Goal: Task Accomplishment & Management: Complete application form

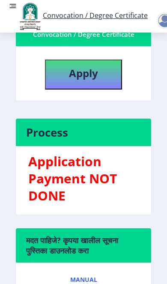
scroll to position [324, 0]
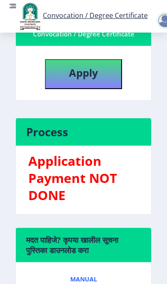
click at [101, 85] on button "Apply" at bounding box center [83, 74] width 77 height 30
select select
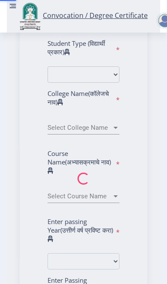
type input "Navjyot Madhukar kanade"
type input "Surekha"
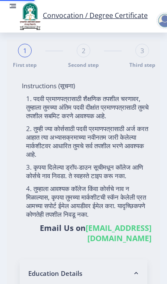
type input "2013032500123254"
select select "Regular"
select select "2016"
select select "October"
select select "SECOND CLASS"
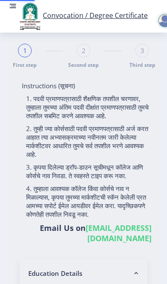
type input "531346"
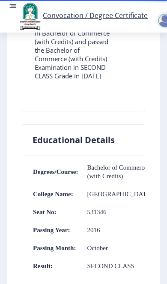
scroll to position [494, 0]
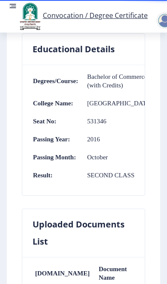
click at [106, 90] on td "Bachelor of Commerce (with Credits)" at bounding box center [116, 81] width 74 height 18
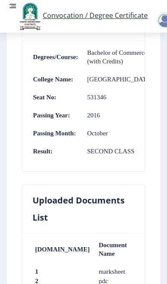
scroll to position [611, 0]
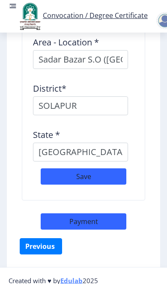
click at [43, 254] on button "Previous ‍" at bounding box center [41, 246] width 42 height 16
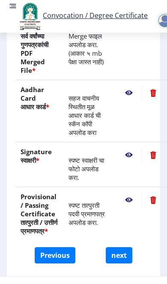
scroll to position [378, 0]
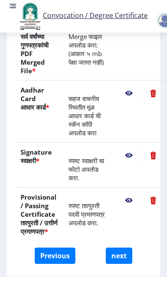
click at [65, 263] on button "Previous" at bounding box center [55, 255] width 41 height 16
select select "Regular"
select select "Advanced Accountancy"
select select "2016"
select select "October"
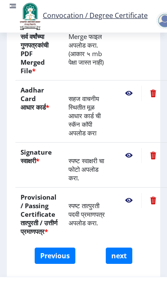
select select "SECOND CLASS"
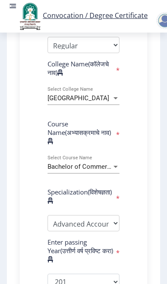
scroll to position [354, 0]
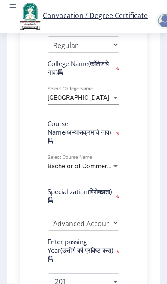
click at [106, 169] on span "Bachelor of Commerce (with Credits)" at bounding box center [100, 166] width 106 height 8
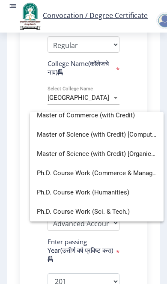
scroll to position [449, 0]
click at [10, 175] on div at bounding box center [83, 142] width 167 height 284
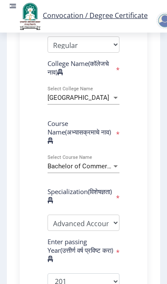
click at [117, 167] on div at bounding box center [115, 166] width 4 height 2
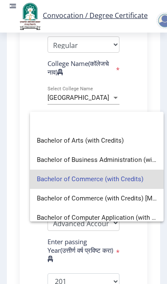
scroll to position [6, 0]
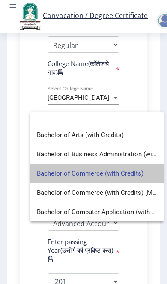
click at [132, 176] on span "Bachelor of Commerce (with Credits)" at bounding box center [97, 173] width 120 height 19
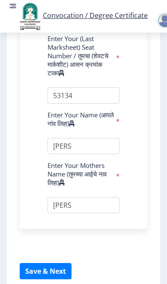
scroll to position [724, 0]
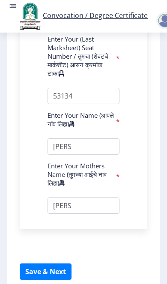
click at [65, 272] on button "Save & Next" at bounding box center [46, 271] width 52 height 16
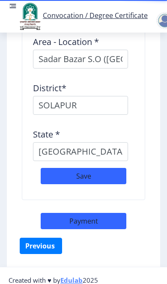
scroll to position [1064, 0]
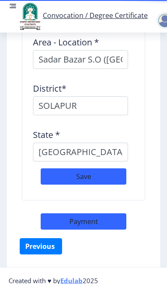
click at [108, 184] on button "Save" at bounding box center [84, 176] width 86 height 16
click at [114, 229] on button "Payment" at bounding box center [84, 221] width 86 height 16
select select "sealed"
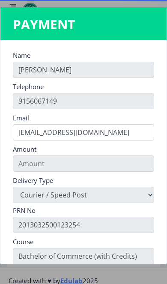
type input "1885"
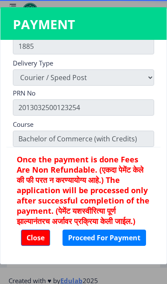
scroll to position [117, 0]
click at [133, 238] on button "Proceed For Payment" at bounding box center [103, 237] width 83 height 16
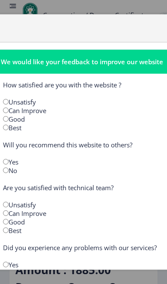
click at [108, 9] on div "We would like your feedback to improve our website How satisfied are you with t…" at bounding box center [83, 142] width 167 height 284
click at [118, 3] on div "We would like your feedback to improve our website How satisfied are you with t…" at bounding box center [83, 142] width 167 height 284
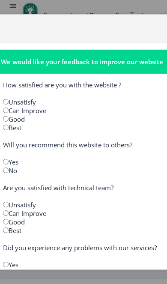
scroll to position [38, 0]
click at [60, 282] on div "We would like your feedback to improve our website How satisfied are you with t…" at bounding box center [83, 142] width 167 height 284
click at [69, 275] on div "We would like your feedback to improve our website How satisfied are you with t…" at bounding box center [83, 142] width 167 height 284
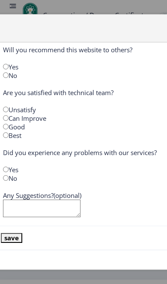
scroll to position [95, 0]
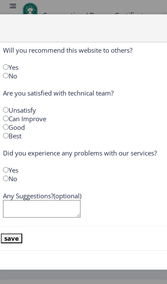
click at [86, 278] on div "We would like your feedback to improve our website How satisfied are you with t…" at bounding box center [83, 142] width 167 height 284
click at [22, 238] on button "save" at bounding box center [11, 238] width 21 height 10
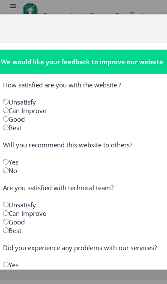
scroll to position [0, 0]
click at [24, 122] on div "Good" at bounding box center [84, 119] width 174 height 9
click at [9, 117] on input "radio" at bounding box center [6, 119] width 6 height 6
radio input "true"
click at [6, 160] on input "radio" at bounding box center [6, 162] width 6 height 6
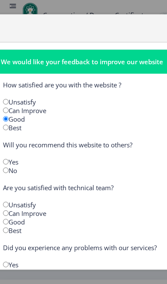
radio input "true"
click at [7, 210] on input "radio" at bounding box center [6, 213] width 6 height 6
radio input "true"
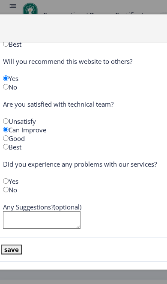
scroll to position [86, 0]
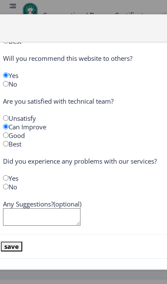
click at [7, 187] on input "radio" at bounding box center [6, 186] width 6 height 6
radio input "true"
click at [21, 245] on button "save" at bounding box center [11, 246] width 21 height 10
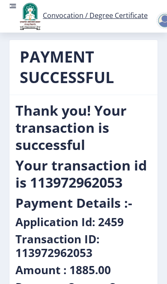
scroll to position [0, 0]
click at [10, 5] on rect at bounding box center [13, 6] width 9 height 9
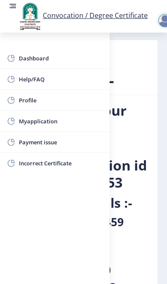
click at [79, 55] on span "Dashboard" at bounding box center [61, 58] width 84 height 10
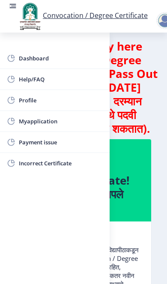
click at [146, 135] on h4 "Students can apply here for Convocation/Degree Certificate if they Pass Out bet…" at bounding box center [83, 87] width 149 height 96
click at [154, 133] on h4 "Students can apply here for Convocation/Degree Certificate if they Pass Out bet…" at bounding box center [83, 87] width 149 height 96
